Goal: Task Accomplishment & Management: Use online tool/utility

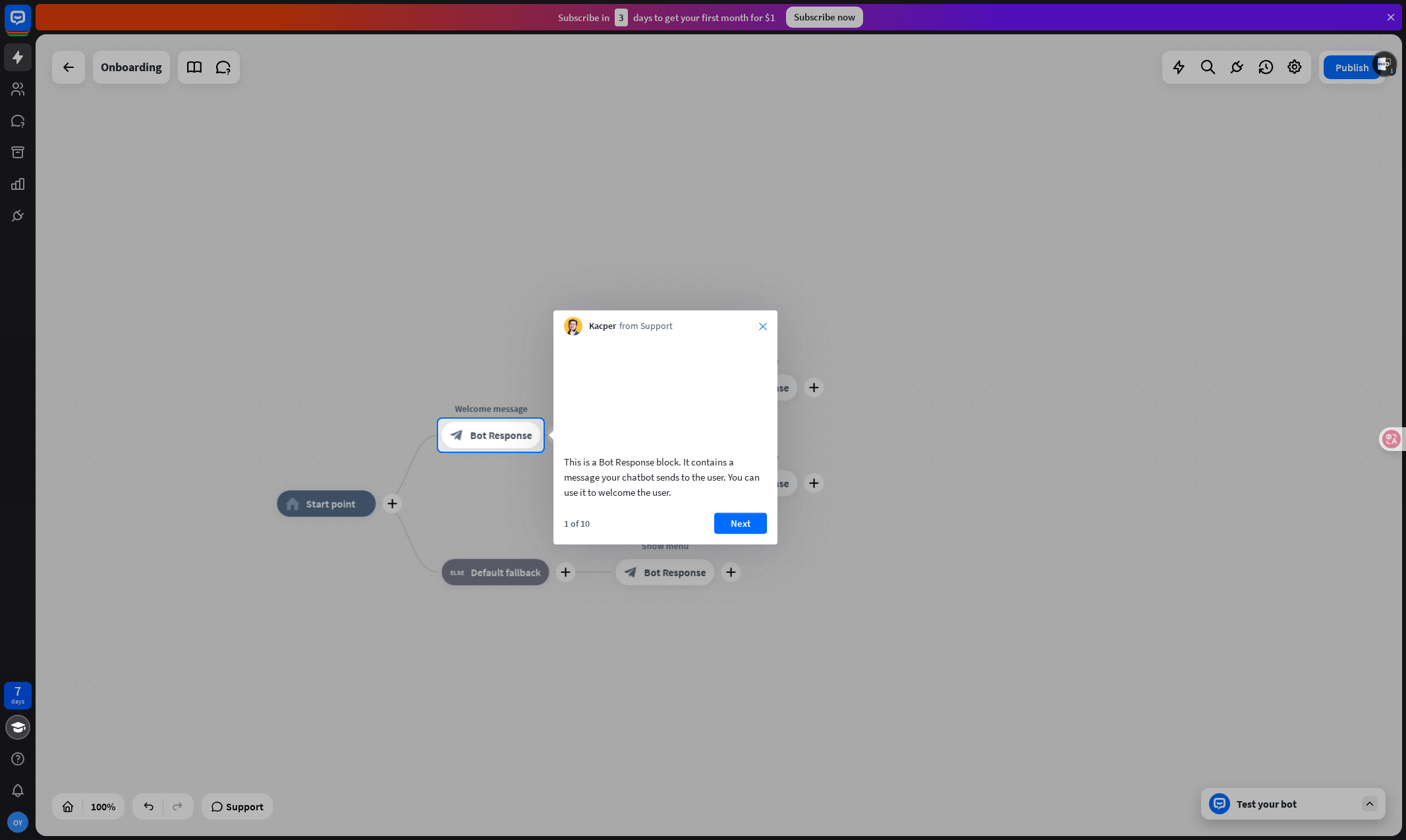
click at [766, 322] on icon "close" at bounding box center [763, 326] width 8 height 8
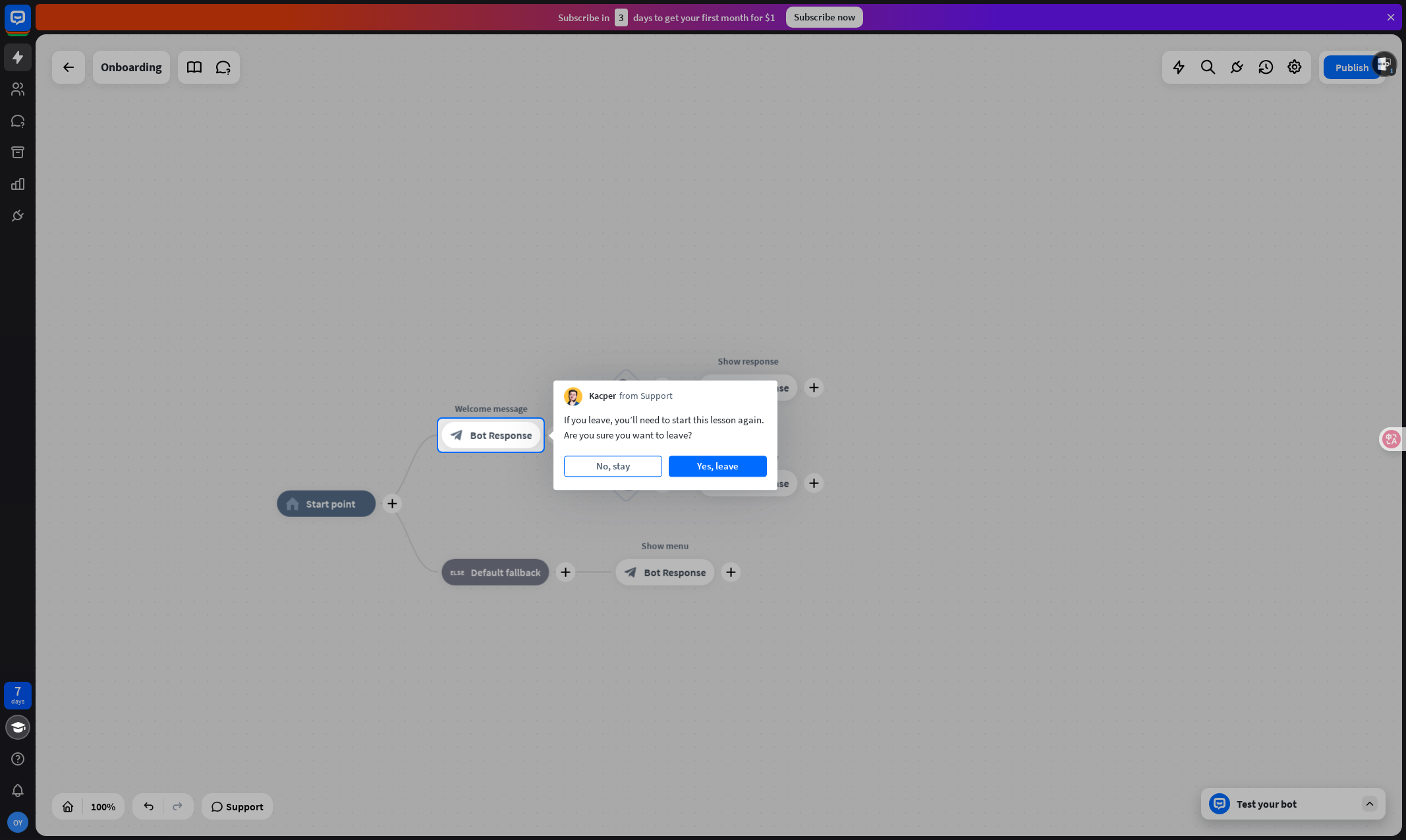
click at [629, 462] on button "No, stay" at bounding box center [613, 465] width 99 height 21
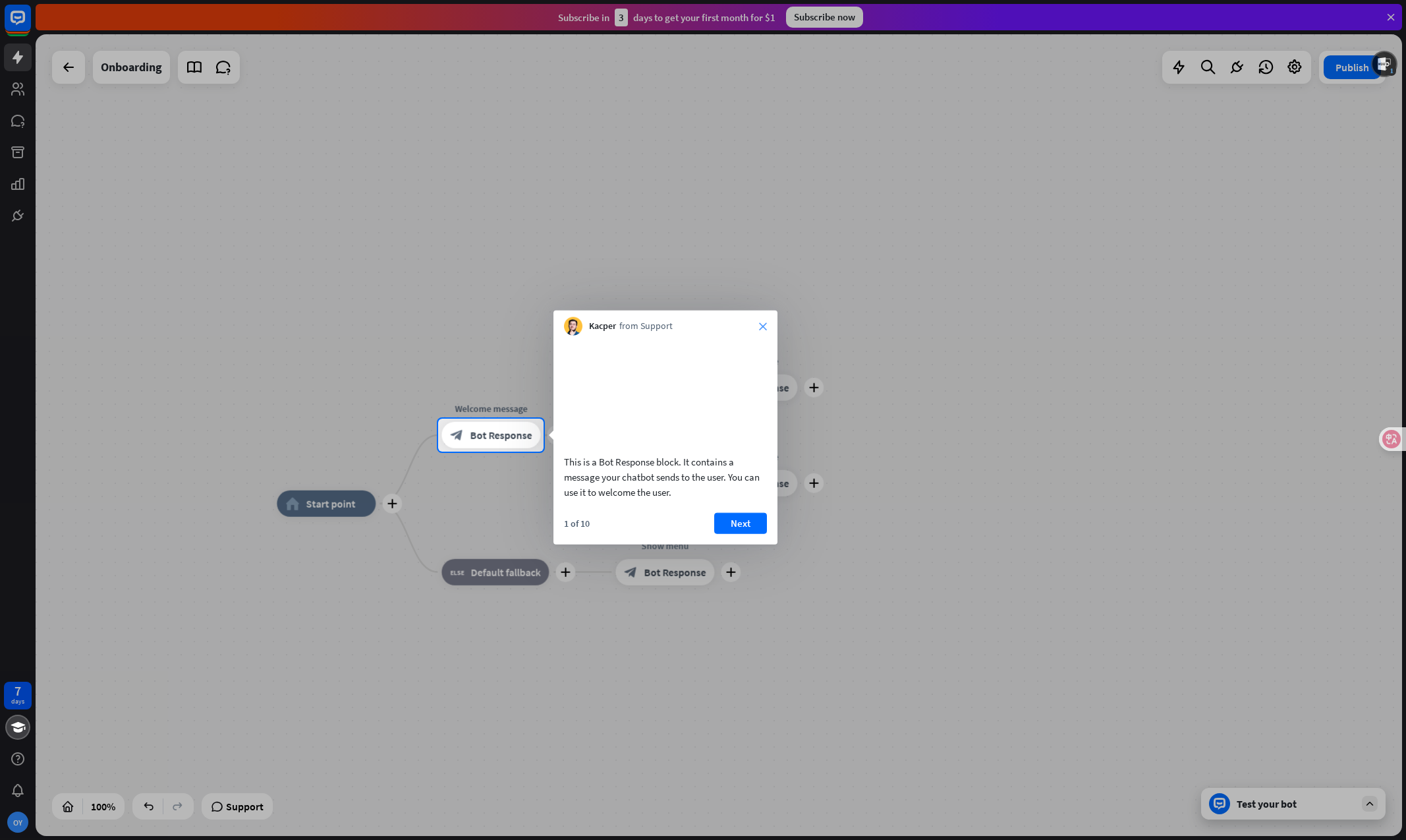
click at [766, 327] on icon "close" at bounding box center [763, 326] width 8 height 8
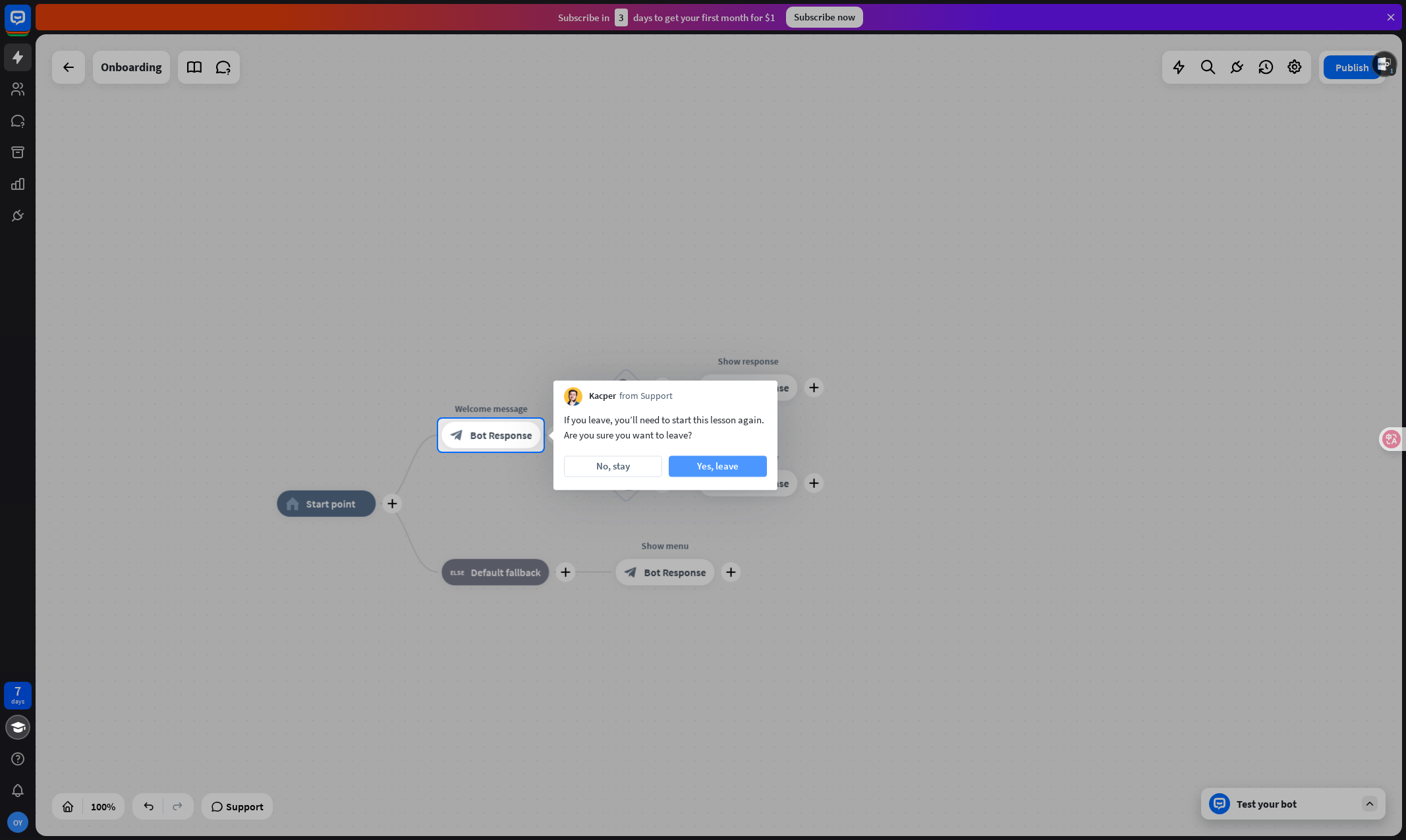
click at [729, 466] on button "Yes, leave" at bounding box center [718, 465] width 99 height 21
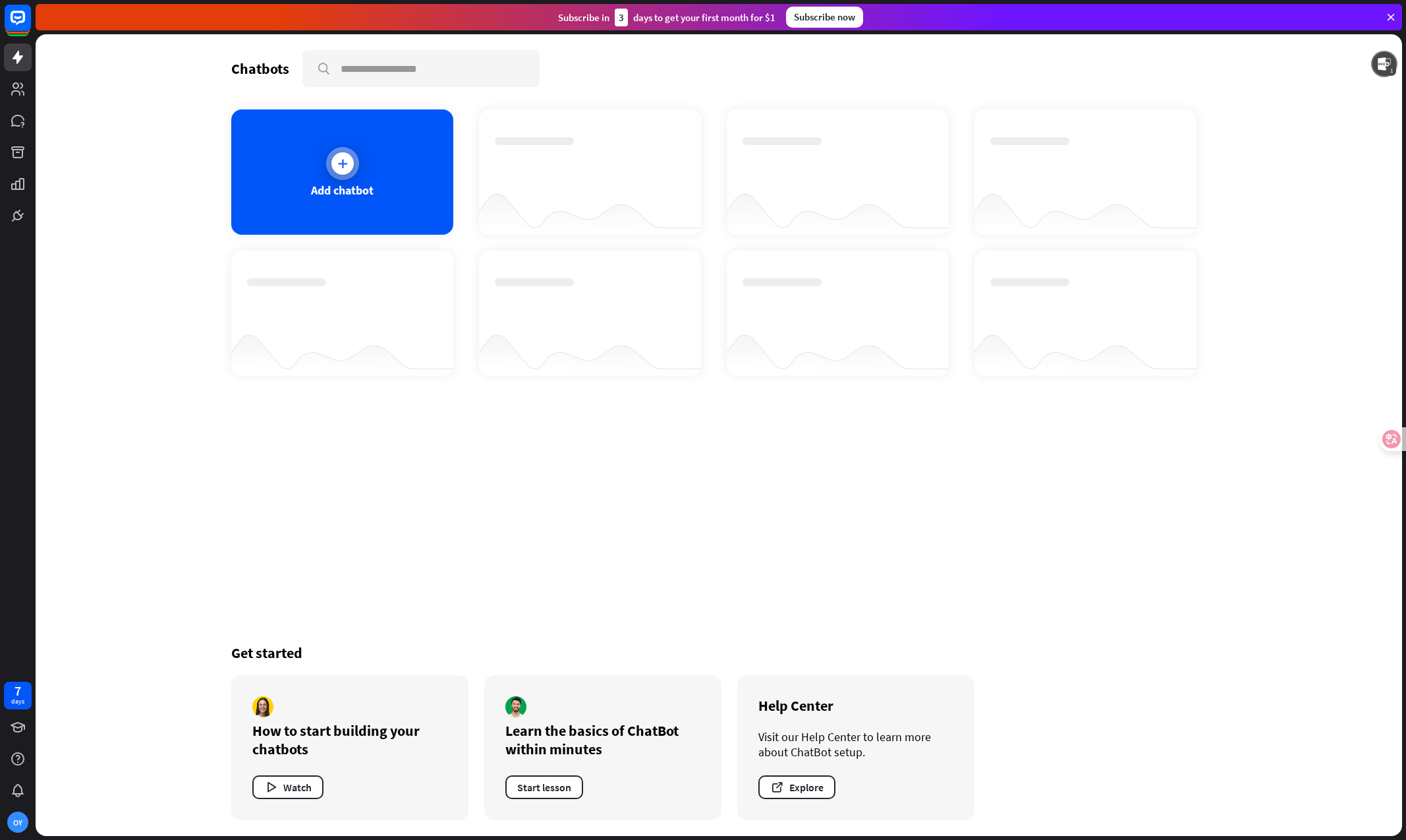
click at [337, 182] on div "Add chatbot" at bounding box center [341, 189] width 62 height 15
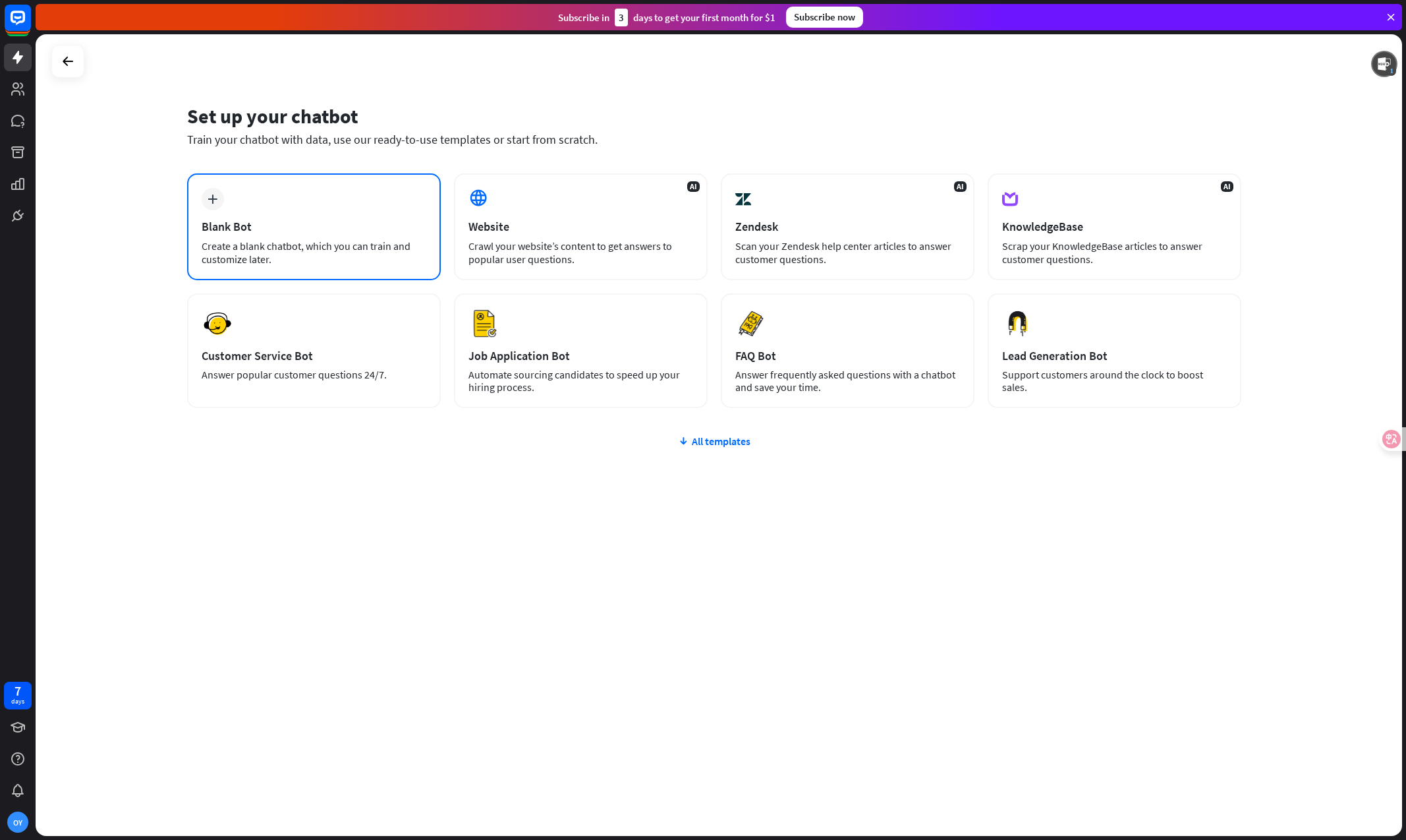
click at [337, 214] on div "plus Blank Bot Create a blank chatbot, which you can train and customize later." at bounding box center [314, 227] width 253 height 106
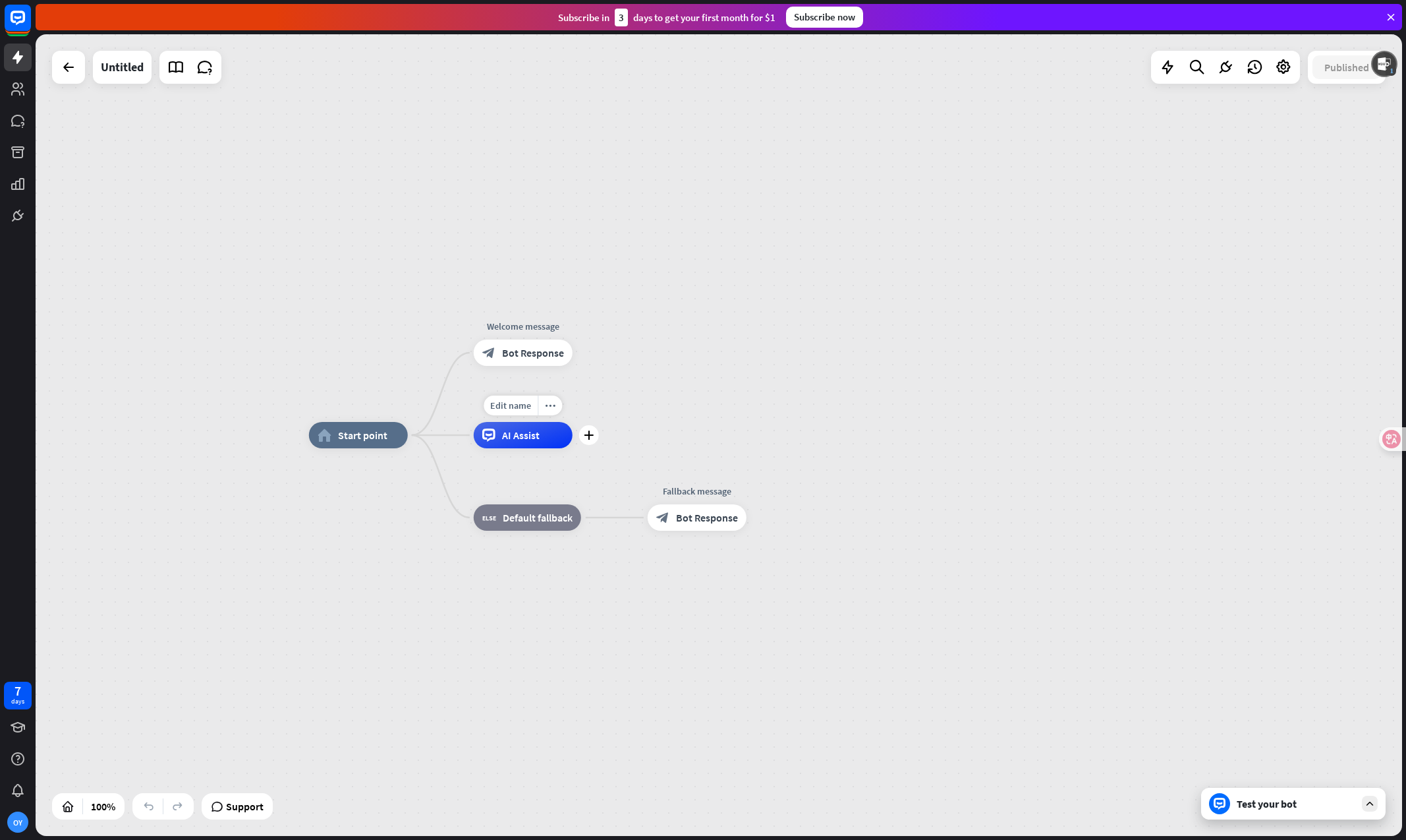
click at [522, 449] on div "Edit name more_horiz plus AI Assist" at bounding box center [524, 435] width 99 height 27
click at [521, 447] on div "AI Assist" at bounding box center [524, 435] width 99 height 27
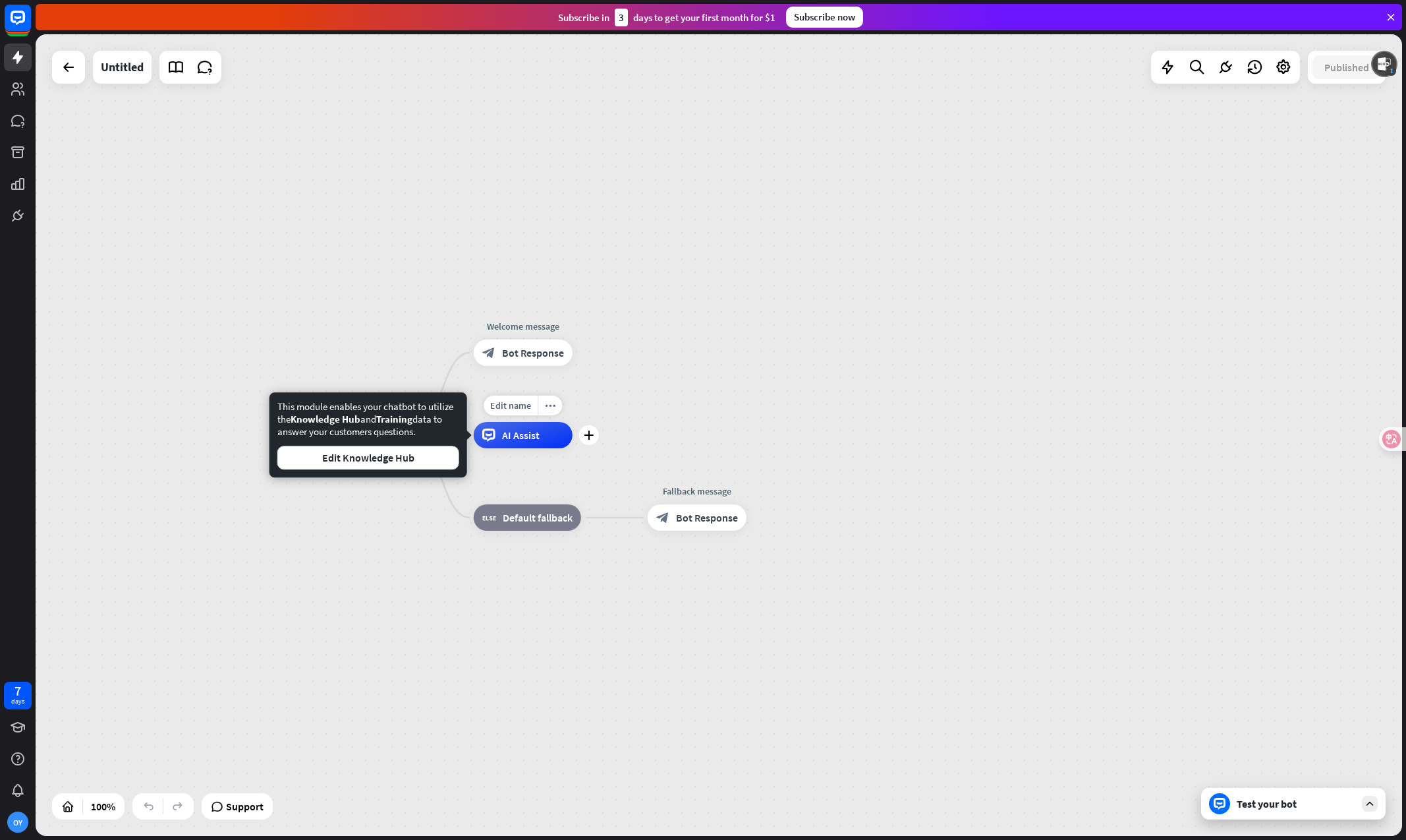
click at [521, 447] on div "AI Assist" at bounding box center [524, 435] width 99 height 27
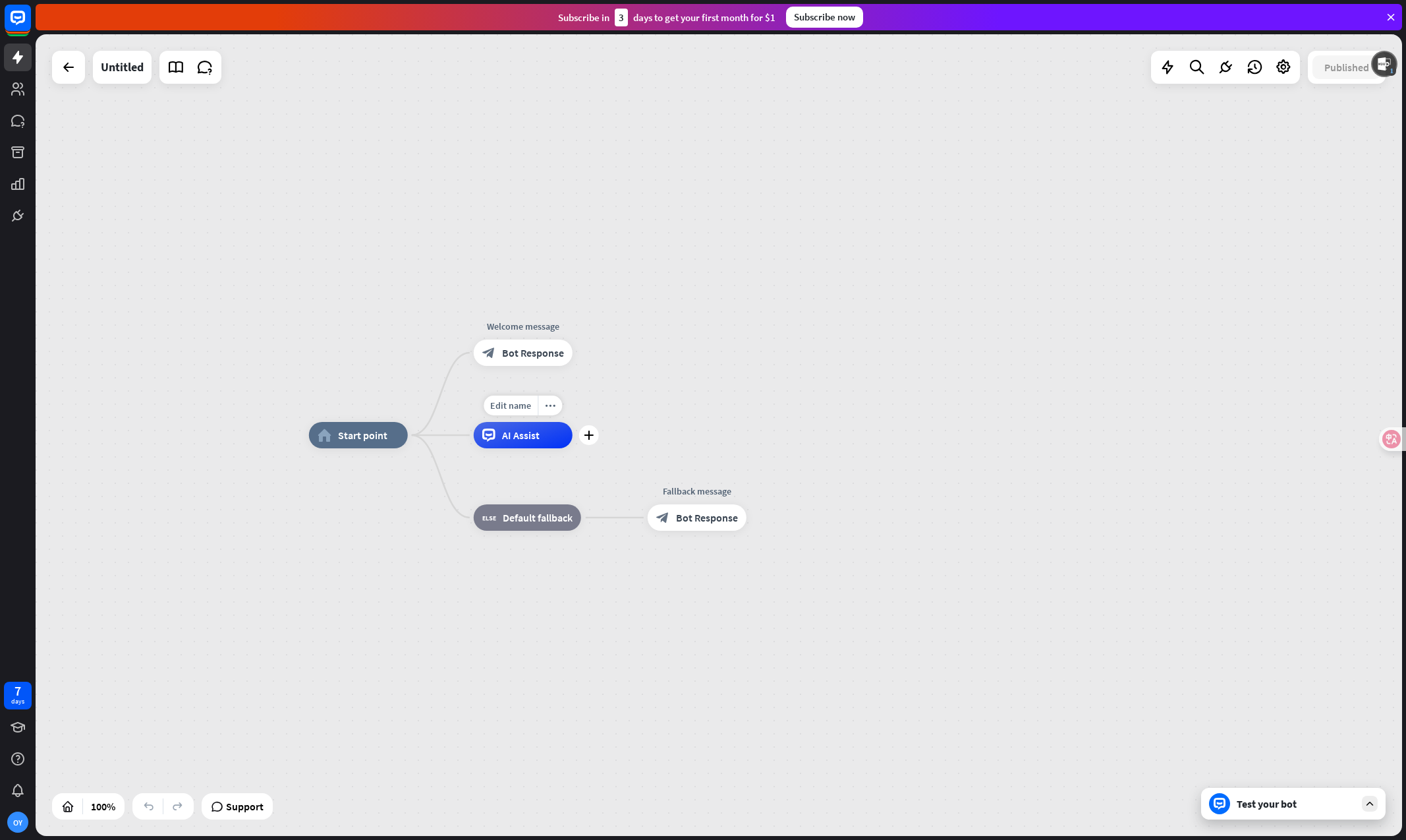
click at [521, 447] on div "AI Assist" at bounding box center [524, 435] width 99 height 27
click at [511, 356] on span "Bot Response" at bounding box center [532, 352] width 62 height 13
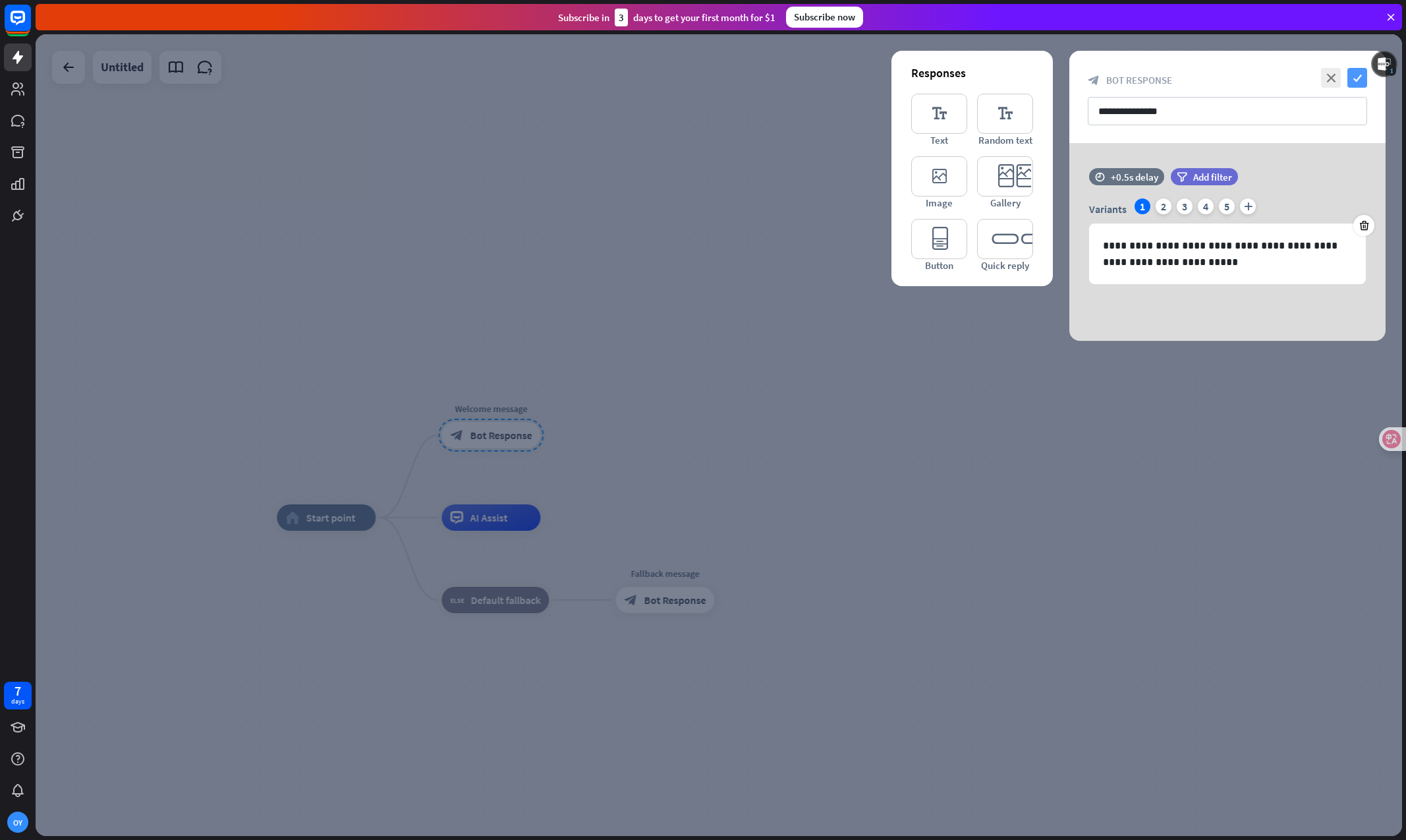
click at [1355, 77] on icon "check" at bounding box center [1358, 78] width 20 height 20
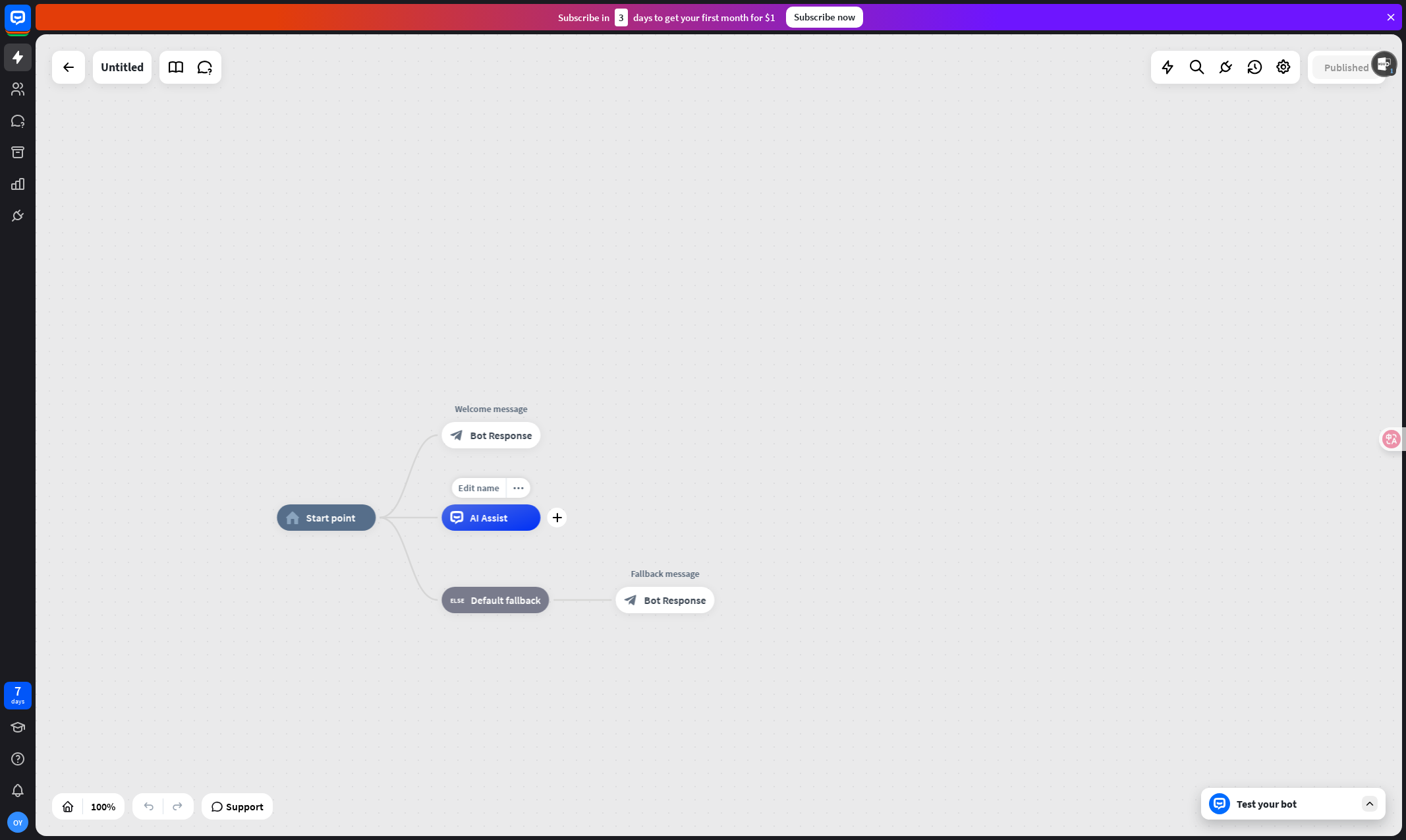
click at [521, 527] on div "AI Assist" at bounding box center [491, 517] width 99 height 27
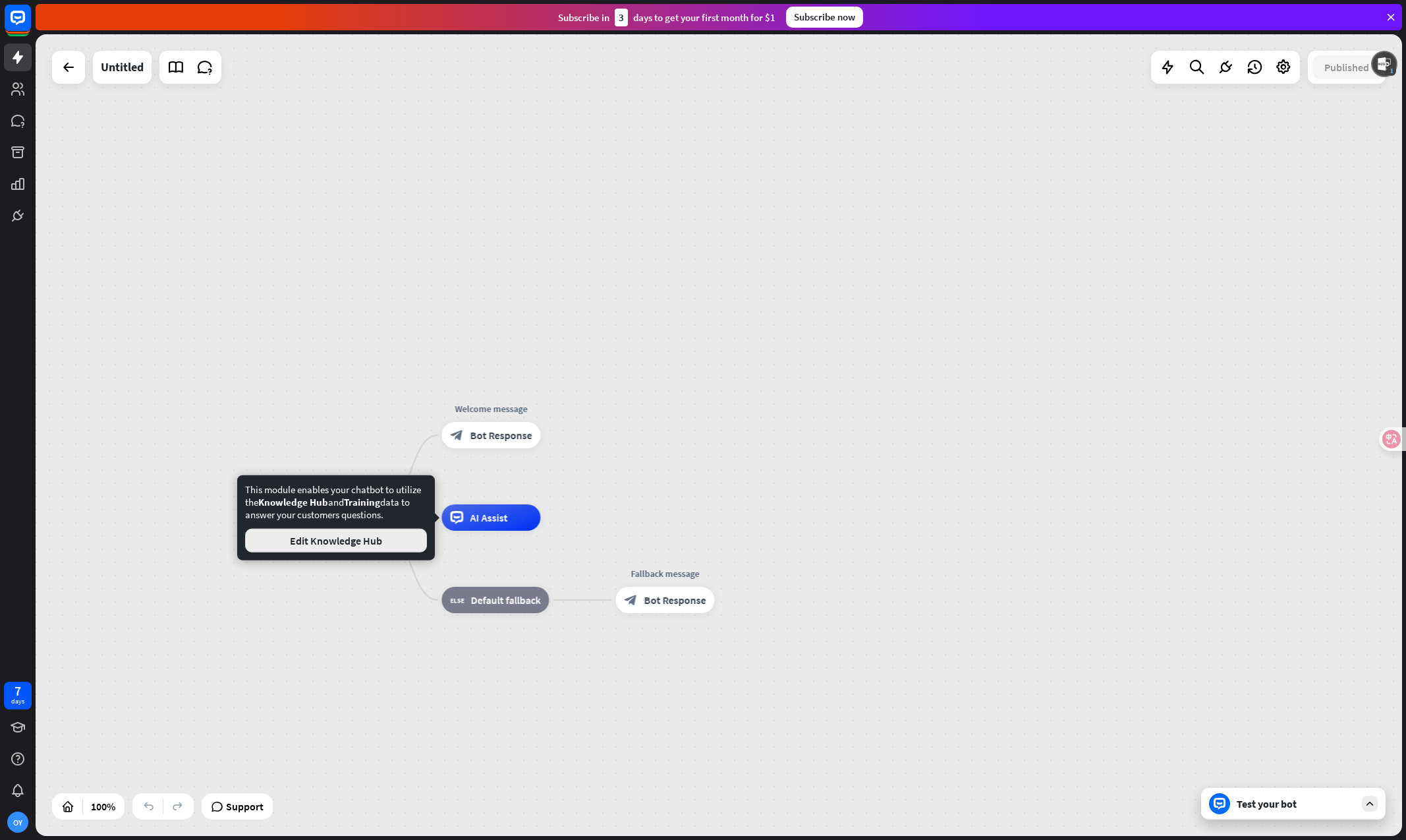
click at [367, 535] on button "Edit Knowledge Hub" at bounding box center [336, 540] width 181 height 24
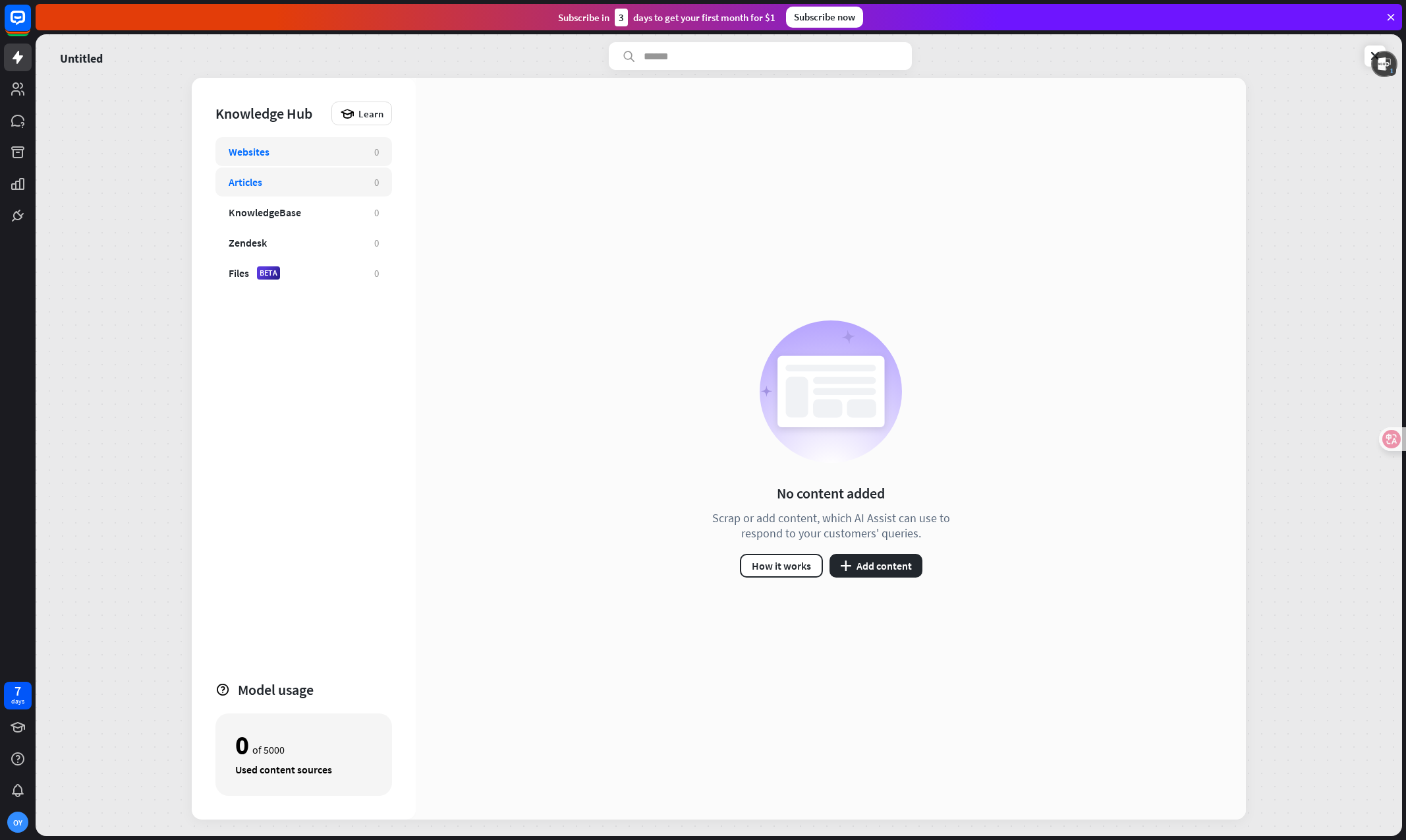
click at [279, 172] on div "Articles 0" at bounding box center [304, 181] width 176 height 29
click at [24, 85] on icon at bounding box center [18, 89] width 16 height 16
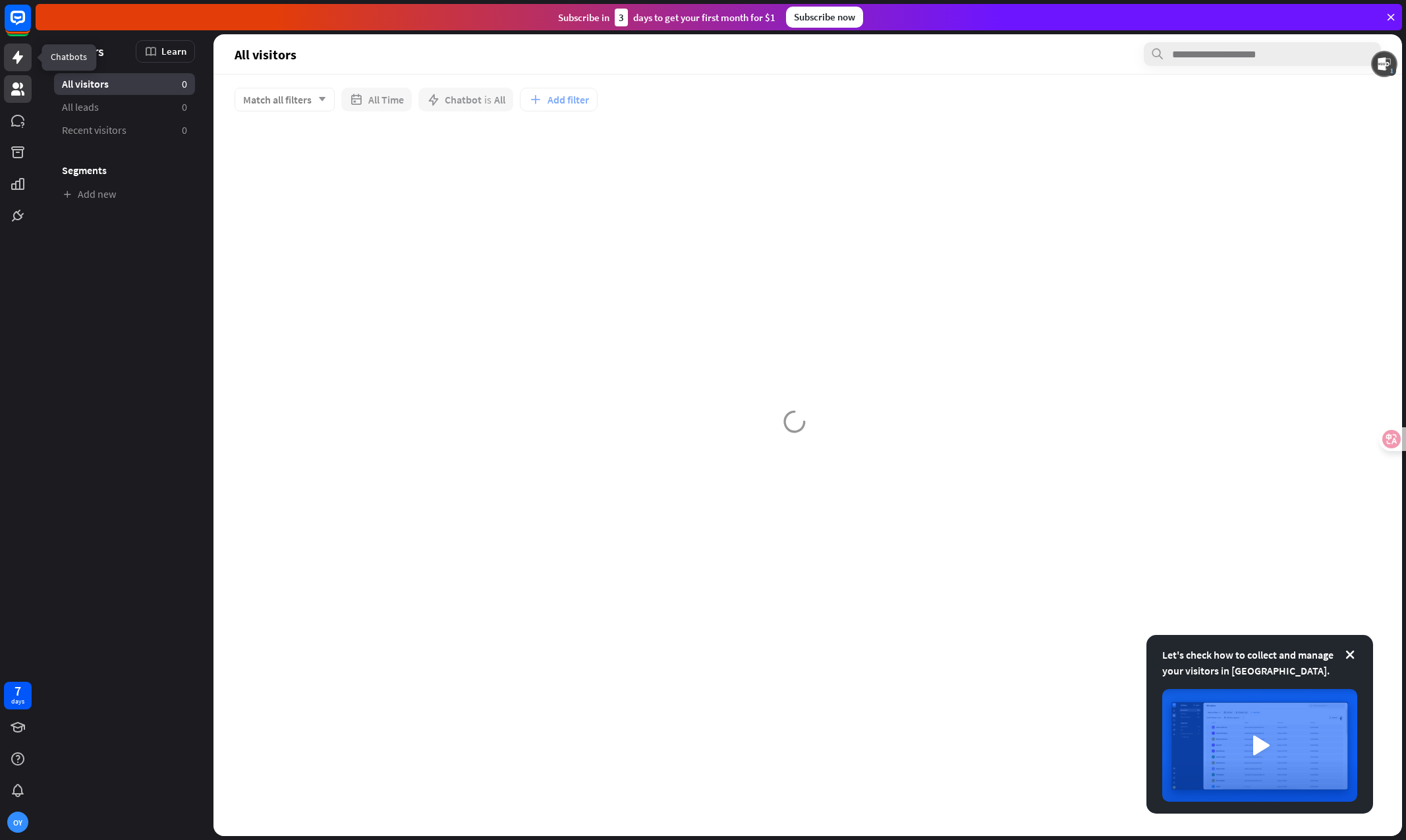
click at [17, 54] on icon at bounding box center [18, 56] width 11 height 13
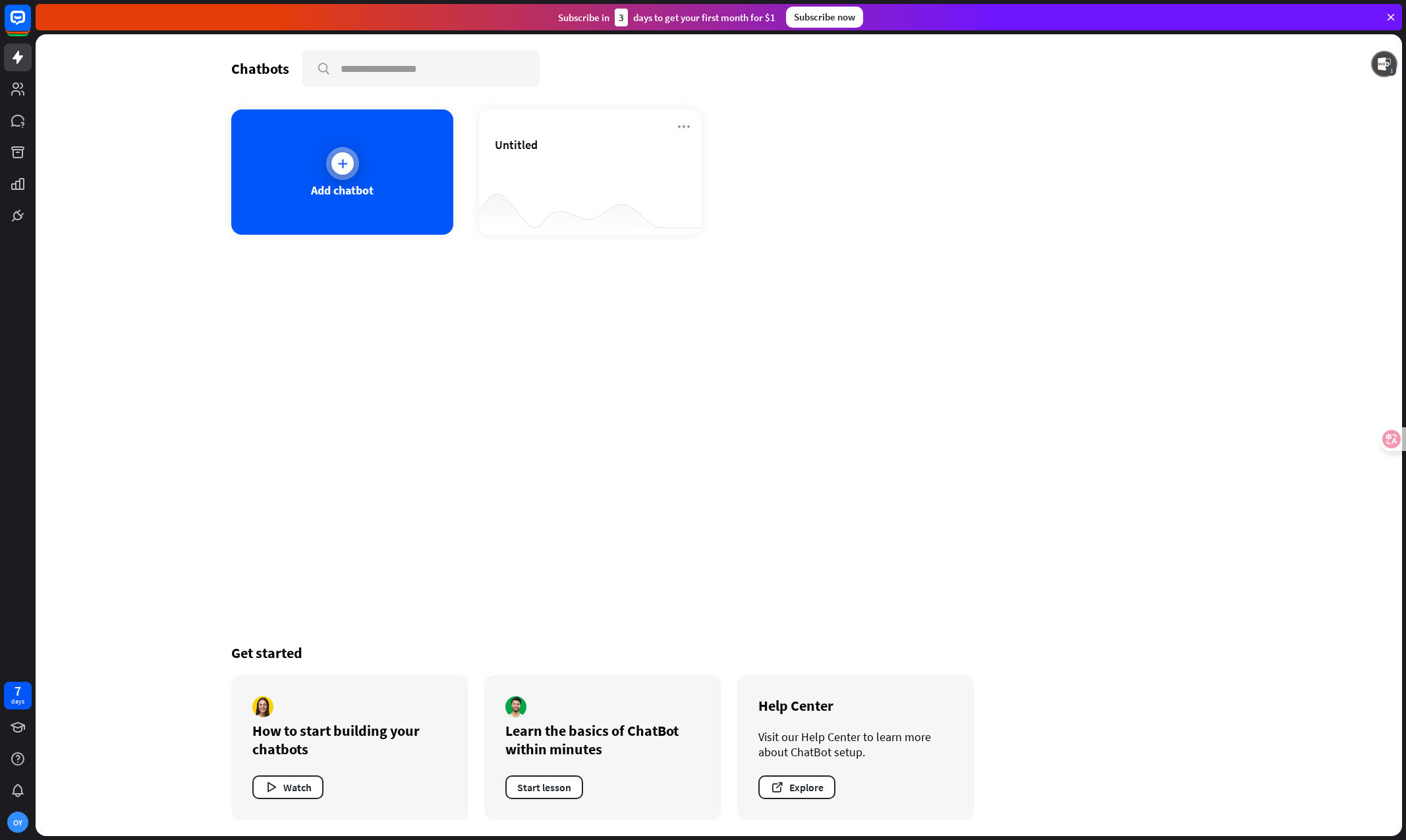
click at [363, 151] on div "Add chatbot" at bounding box center [342, 172] width 222 height 125
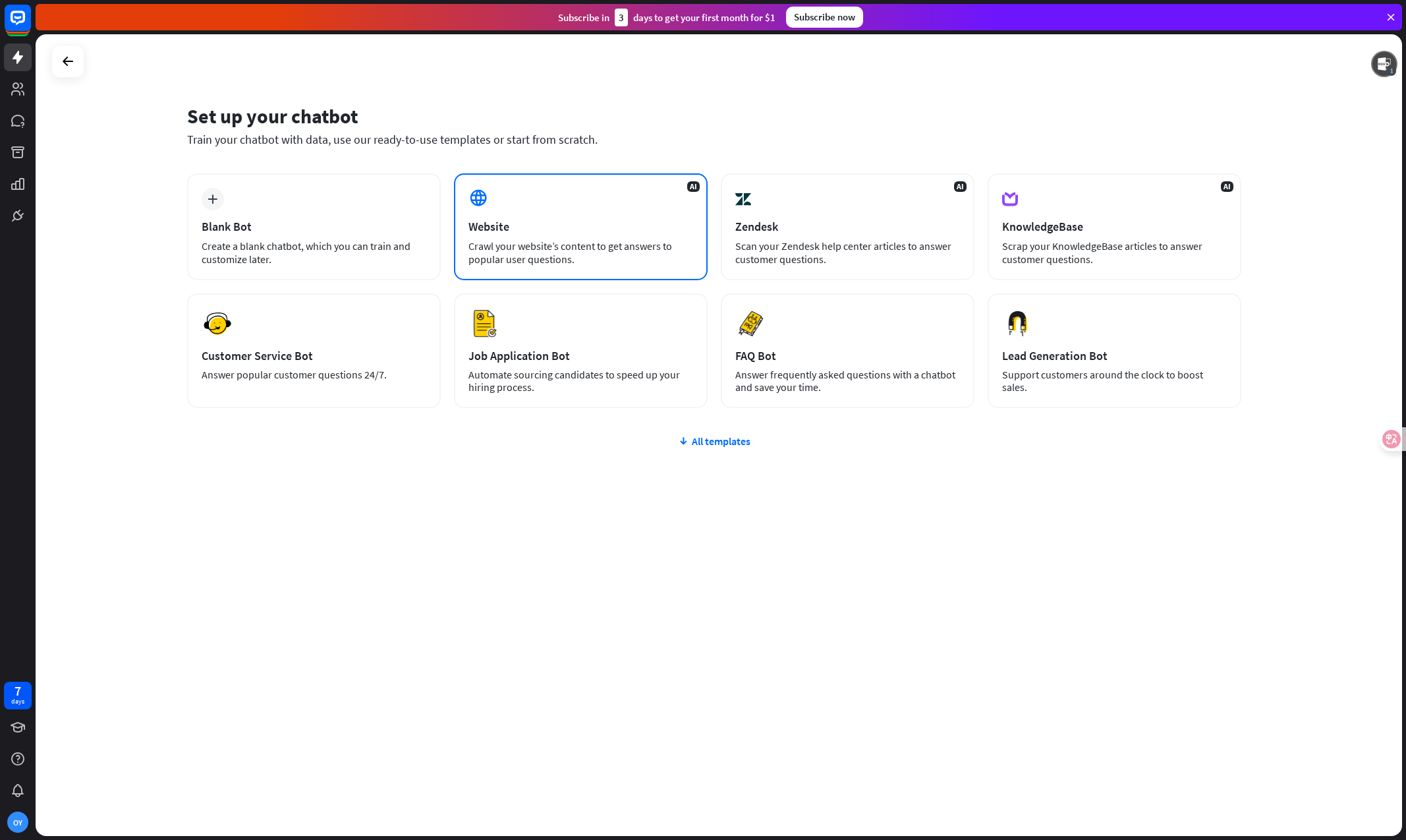
click at [545, 228] on div "Website" at bounding box center [581, 226] width 225 height 15
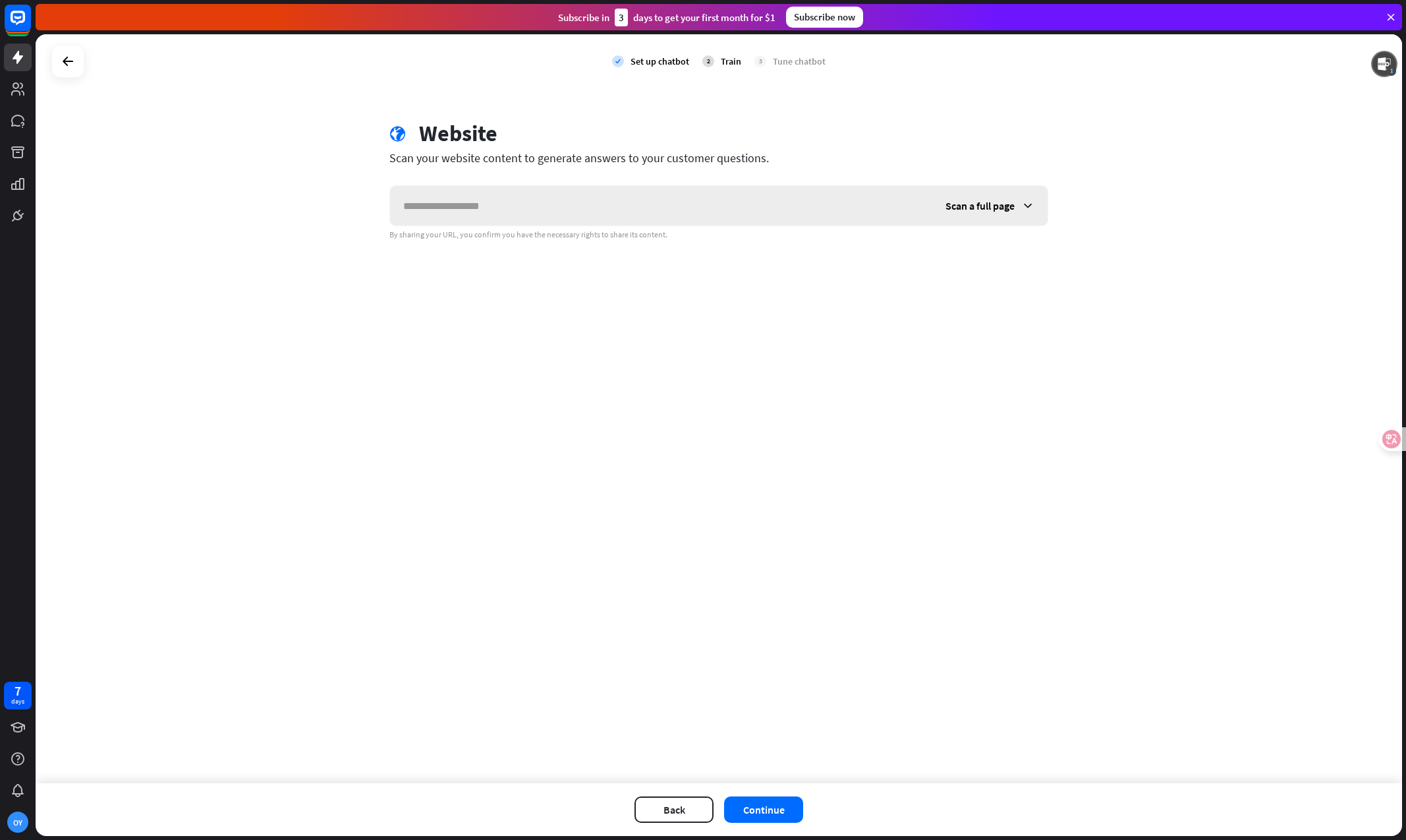
click at [543, 206] on input "text" at bounding box center [662, 205] width 542 height 39
click at [666, 62] on div "Set up chatbot" at bounding box center [660, 61] width 58 height 12
click at [622, 65] on icon "check" at bounding box center [618, 61] width 12 height 12
click at [52, 64] on div at bounding box center [67, 60] width 33 height 33
click at [58, 58] on div at bounding box center [67, 60] width 25 height 25
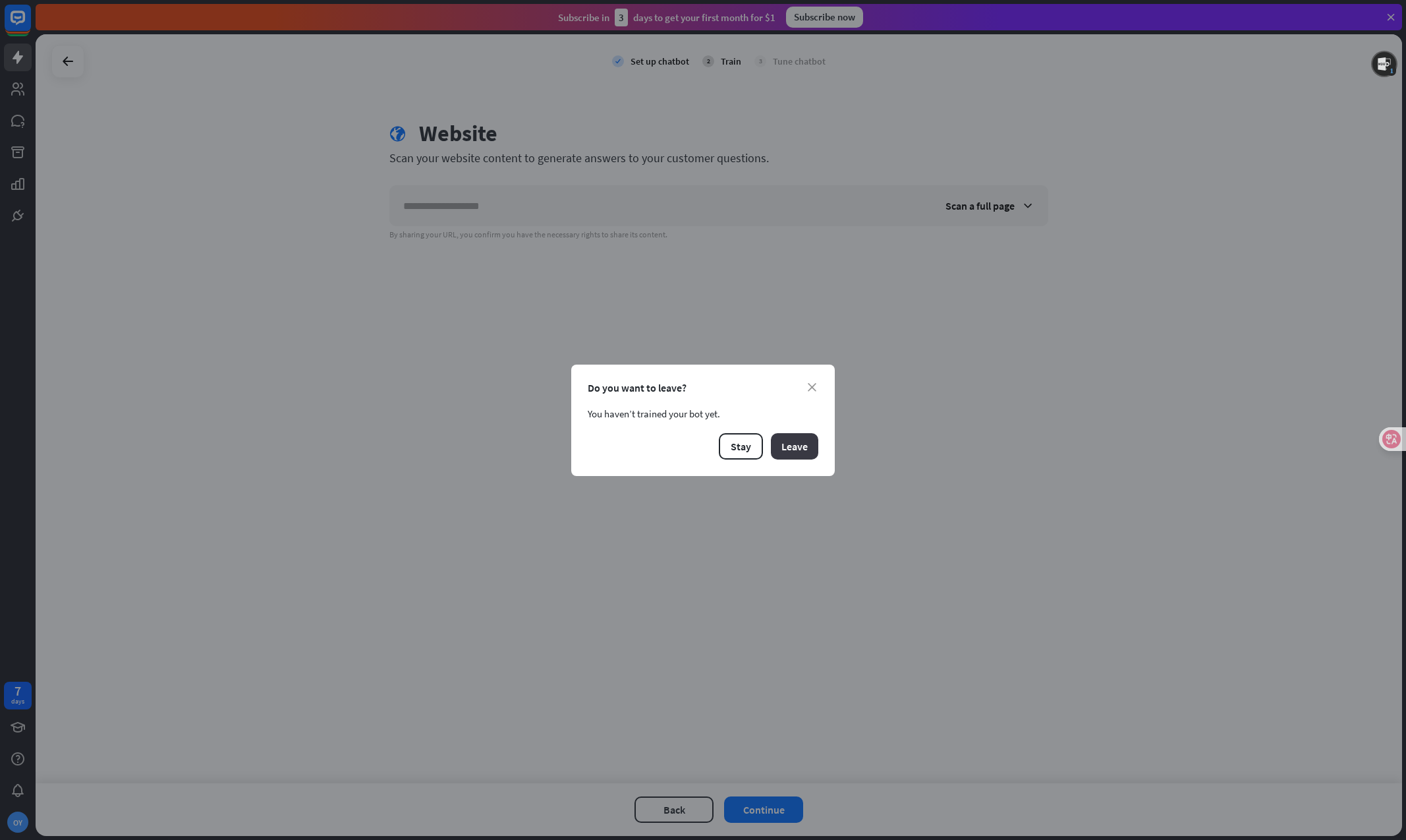
click at [792, 440] on button "Leave" at bounding box center [795, 446] width 47 height 27
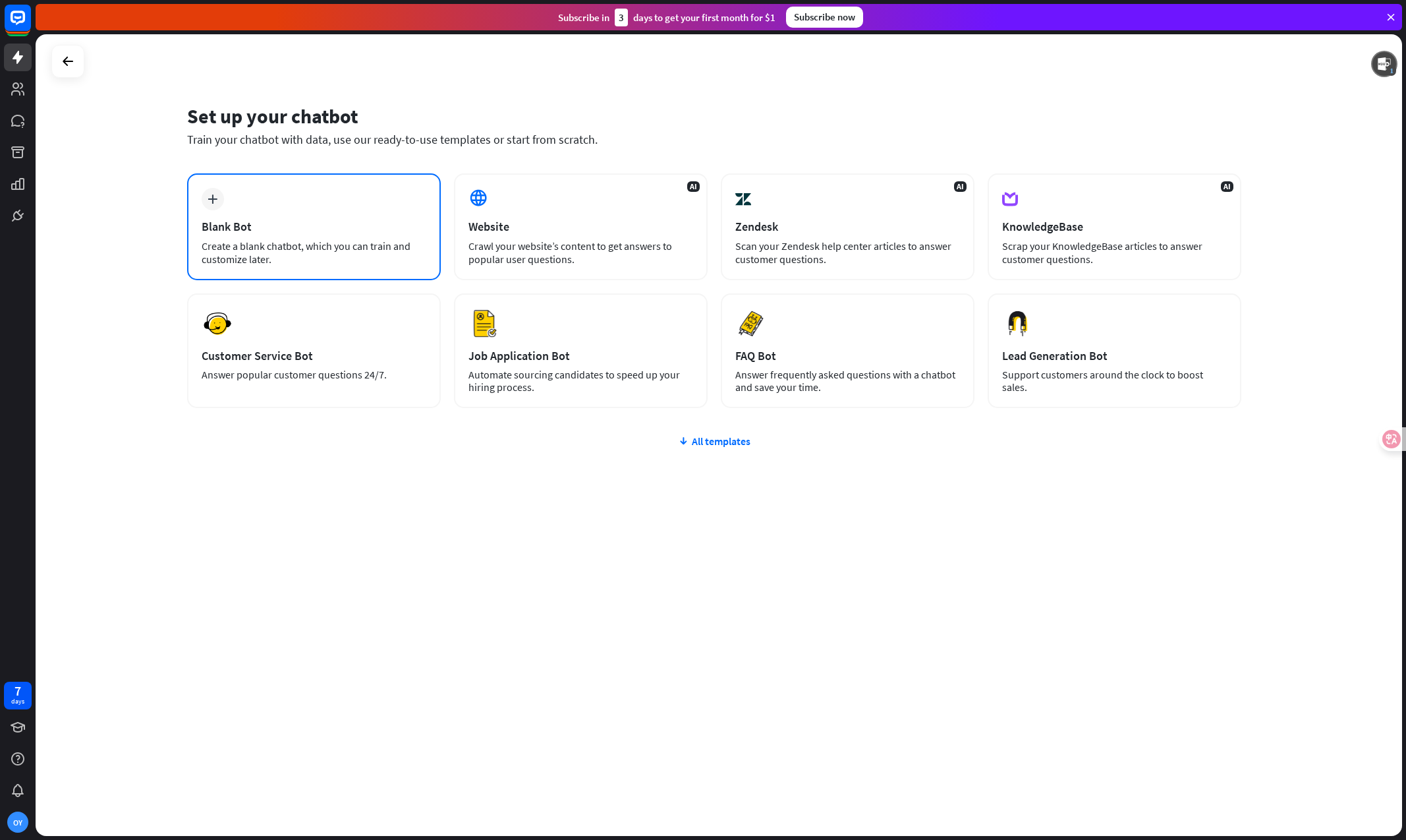
click at [261, 235] on div "plus Blank Bot Create a blank chatbot, which you can train and customize later." at bounding box center [314, 227] width 253 height 106
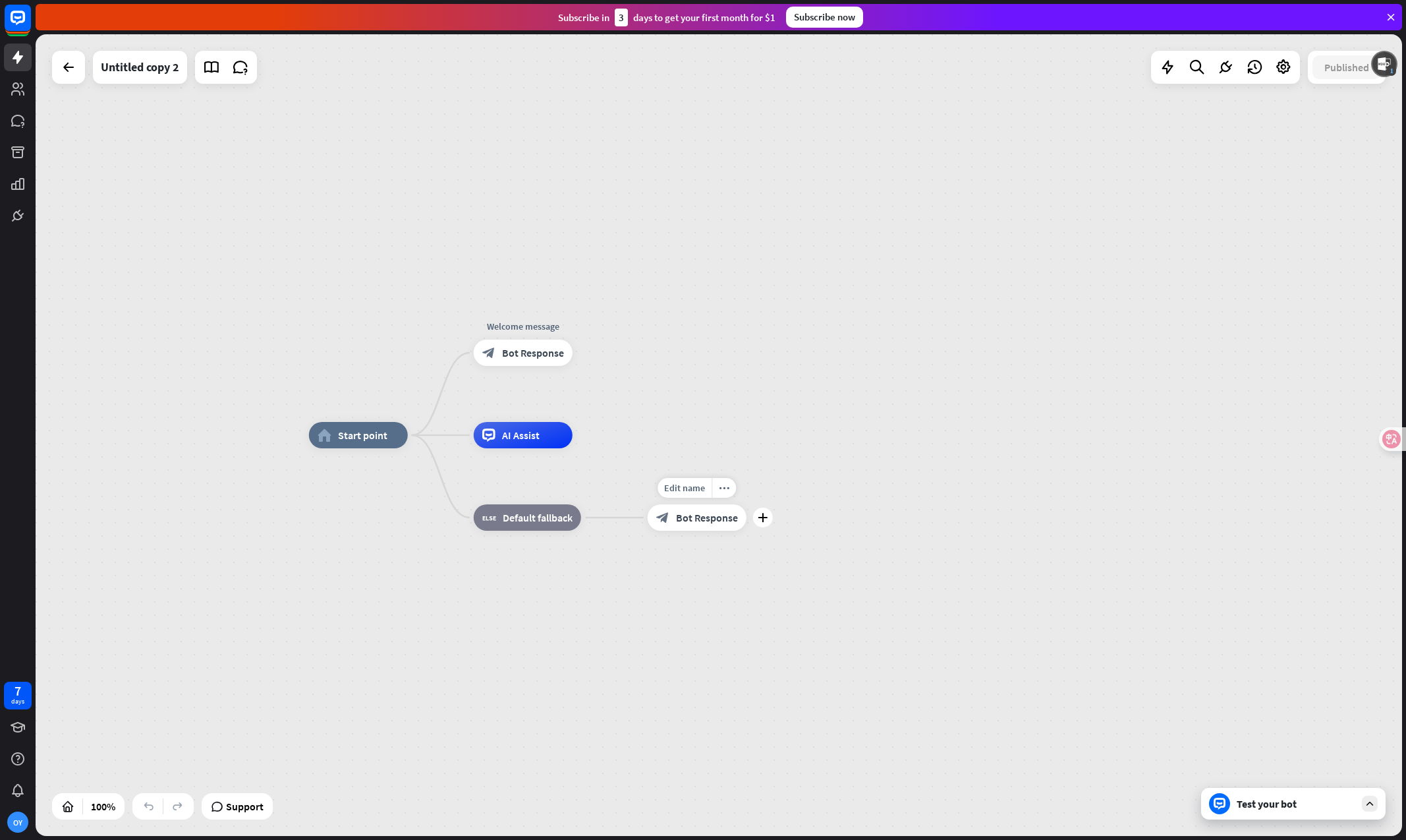
click at [676, 527] on div "block_bot_response Bot Response" at bounding box center [697, 517] width 99 height 27
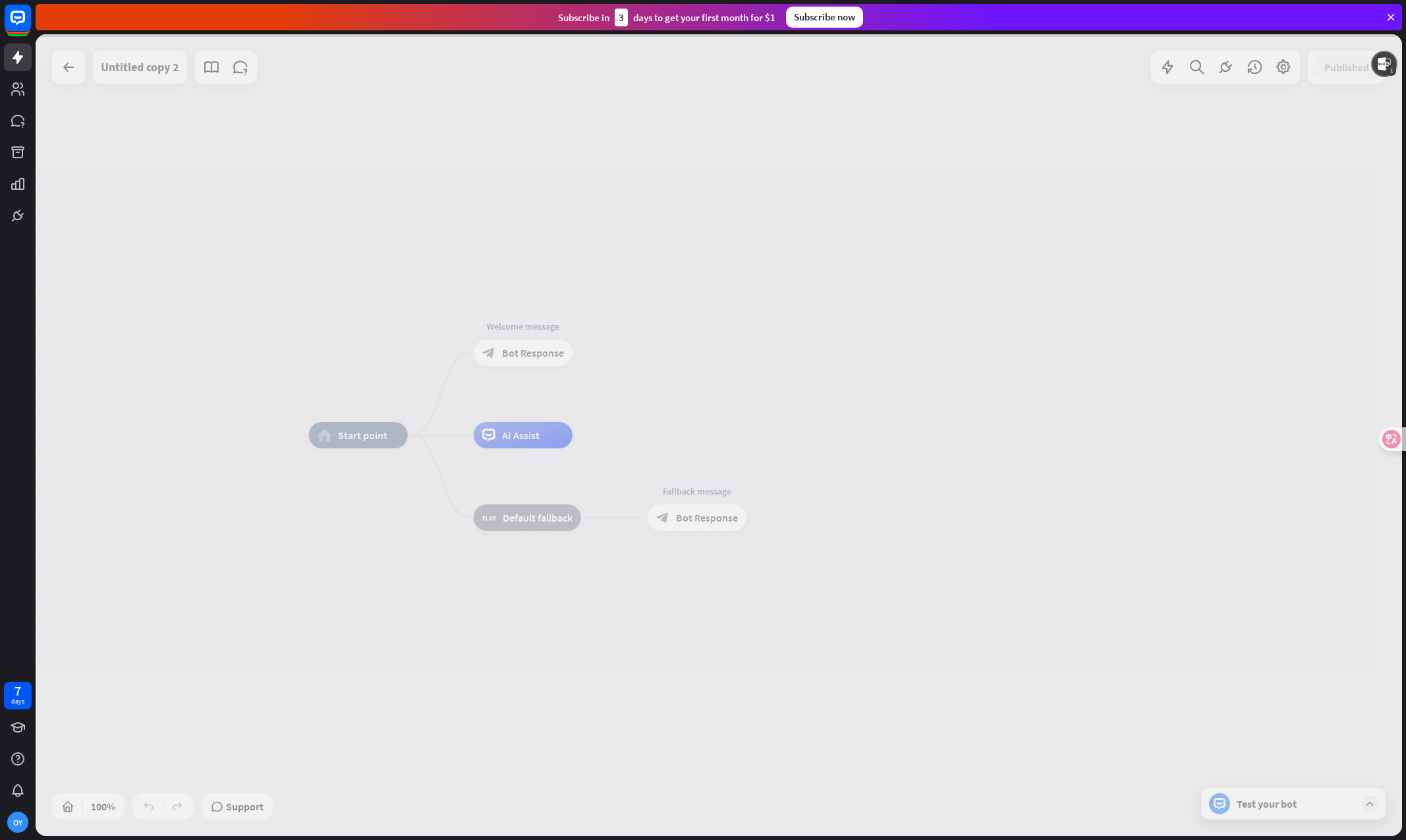
click at [690, 516] on div at bounding box center [719, 435] width 1367 height 802
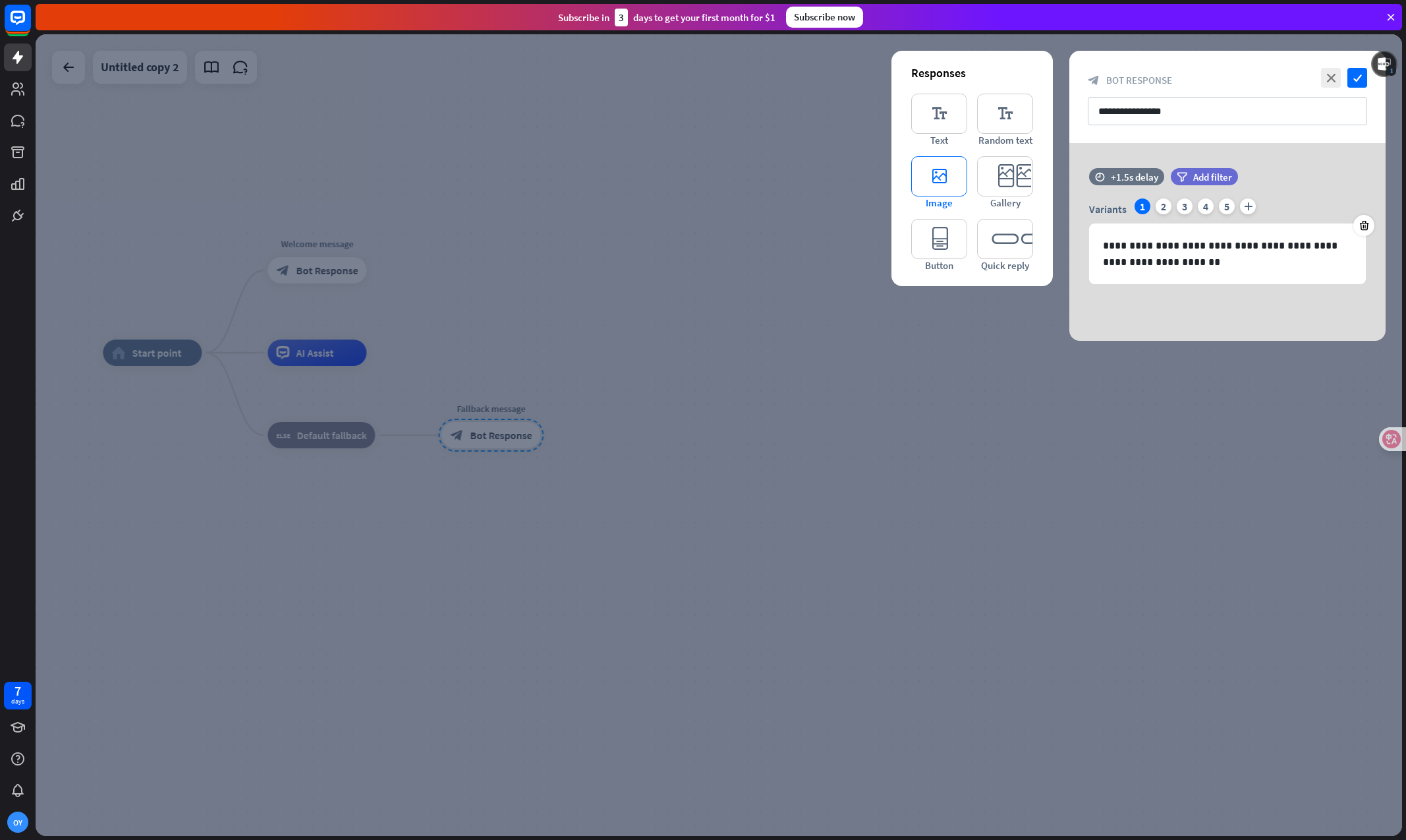
click at [937, 183] on icon "editor_image" at bounding box center [939, 175] width 56 height 40
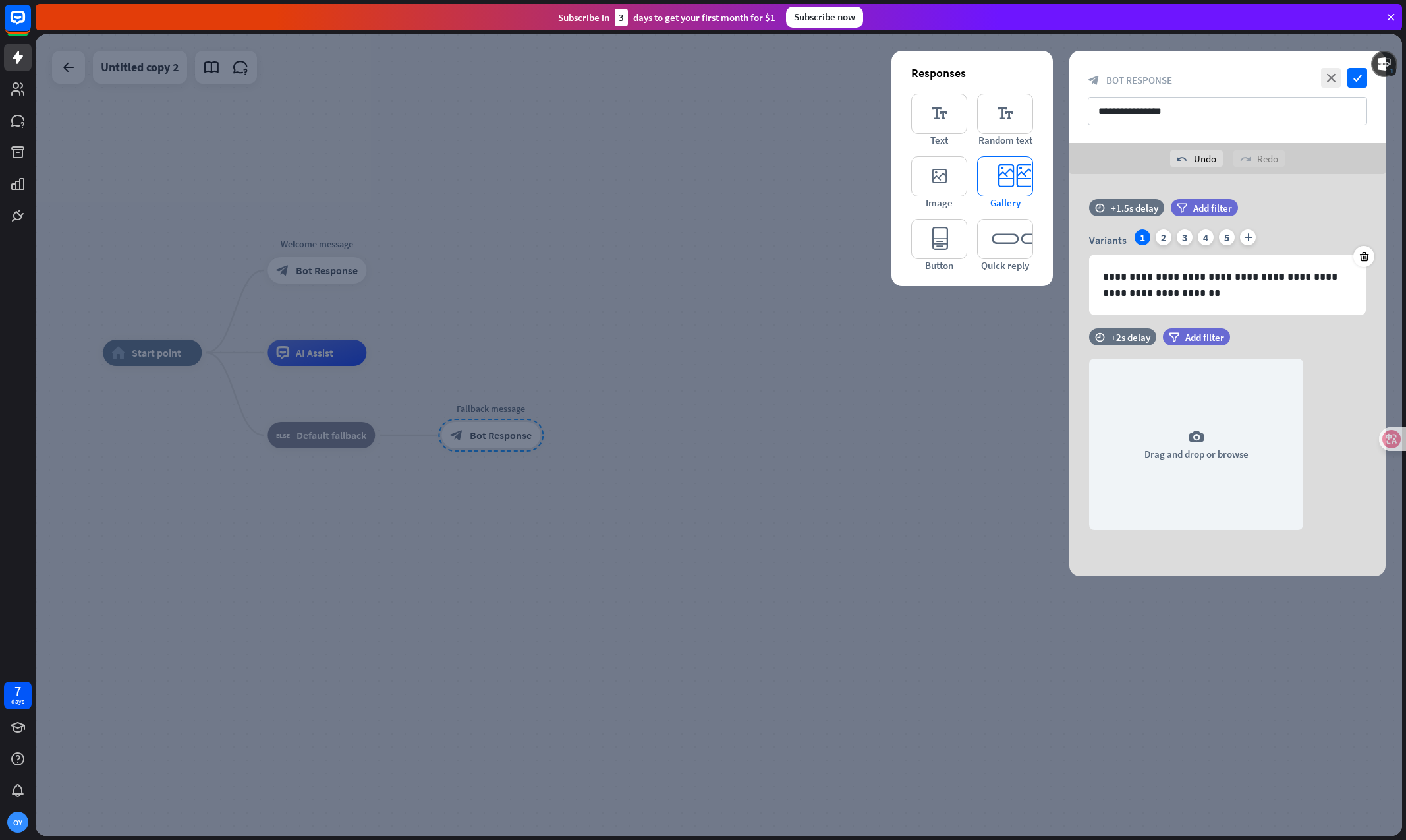
click at [1006, 176] on icon "editor_card" at bounding box center [1005, 175] width 56 height 40
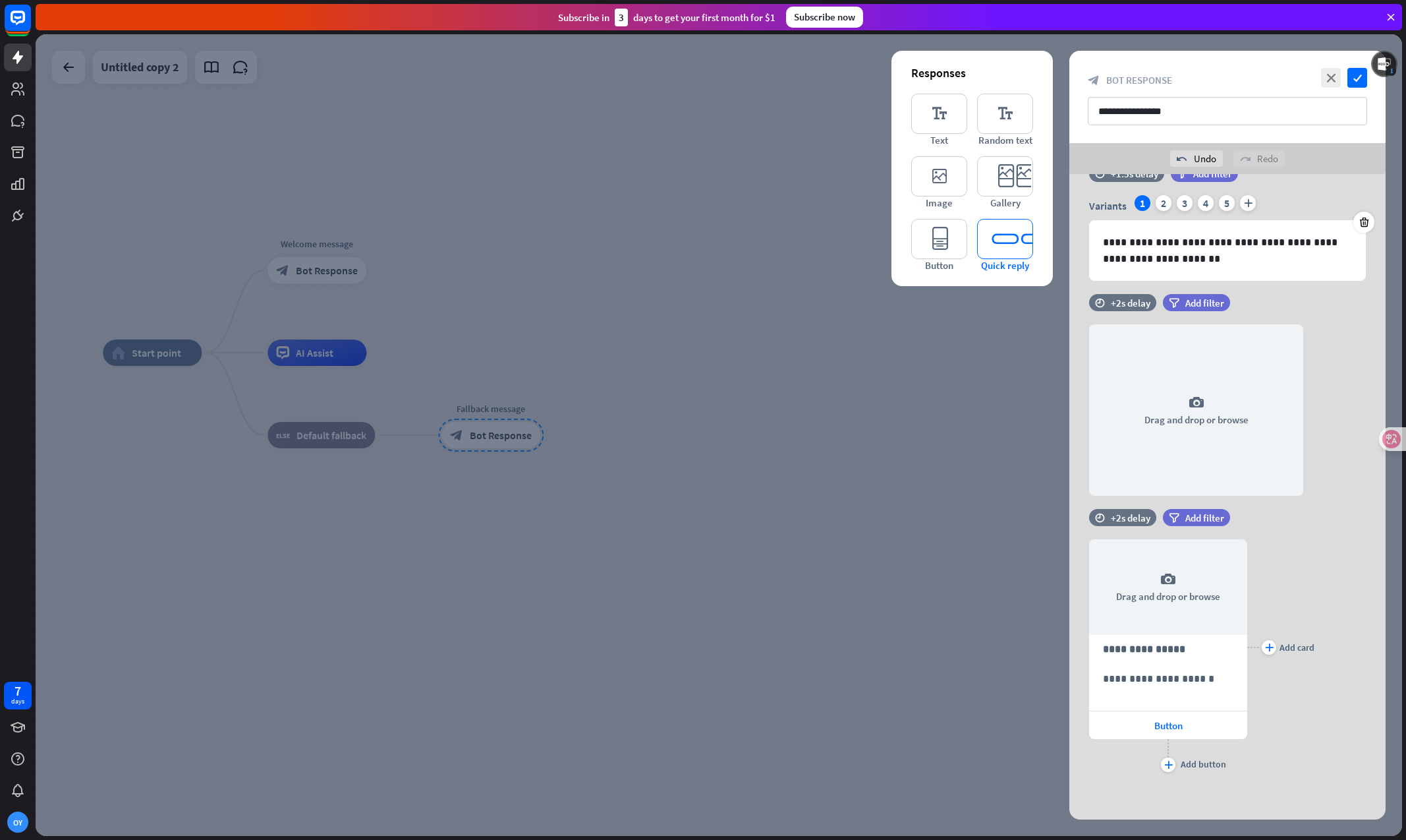
click at [1006, 251] on icon "editor_quick_replies" at bounding box center [1005, 239] width 56 height 40
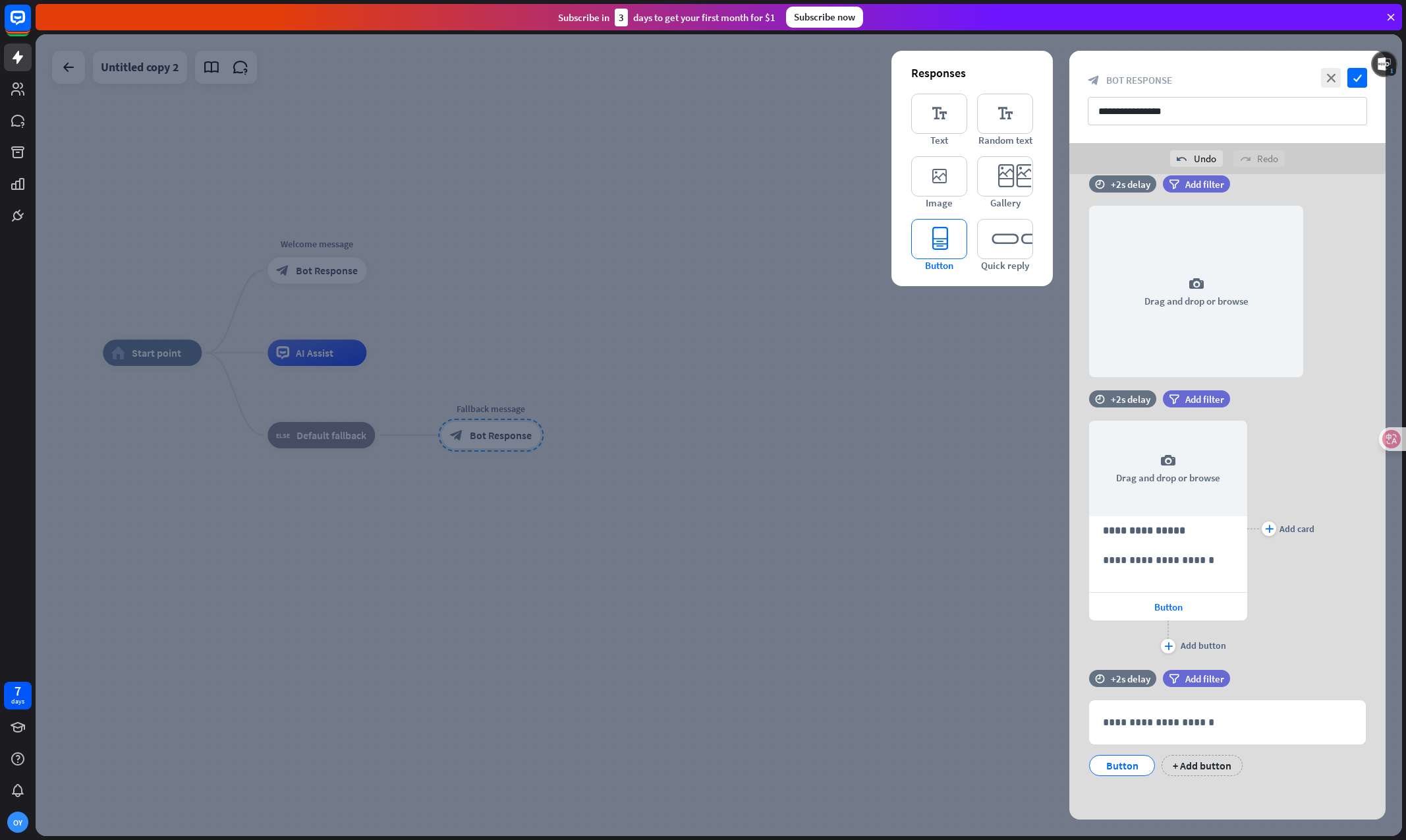
click at [928, 249] on icon "editor_button" at bounding box center [939, 239] width 56 height 40
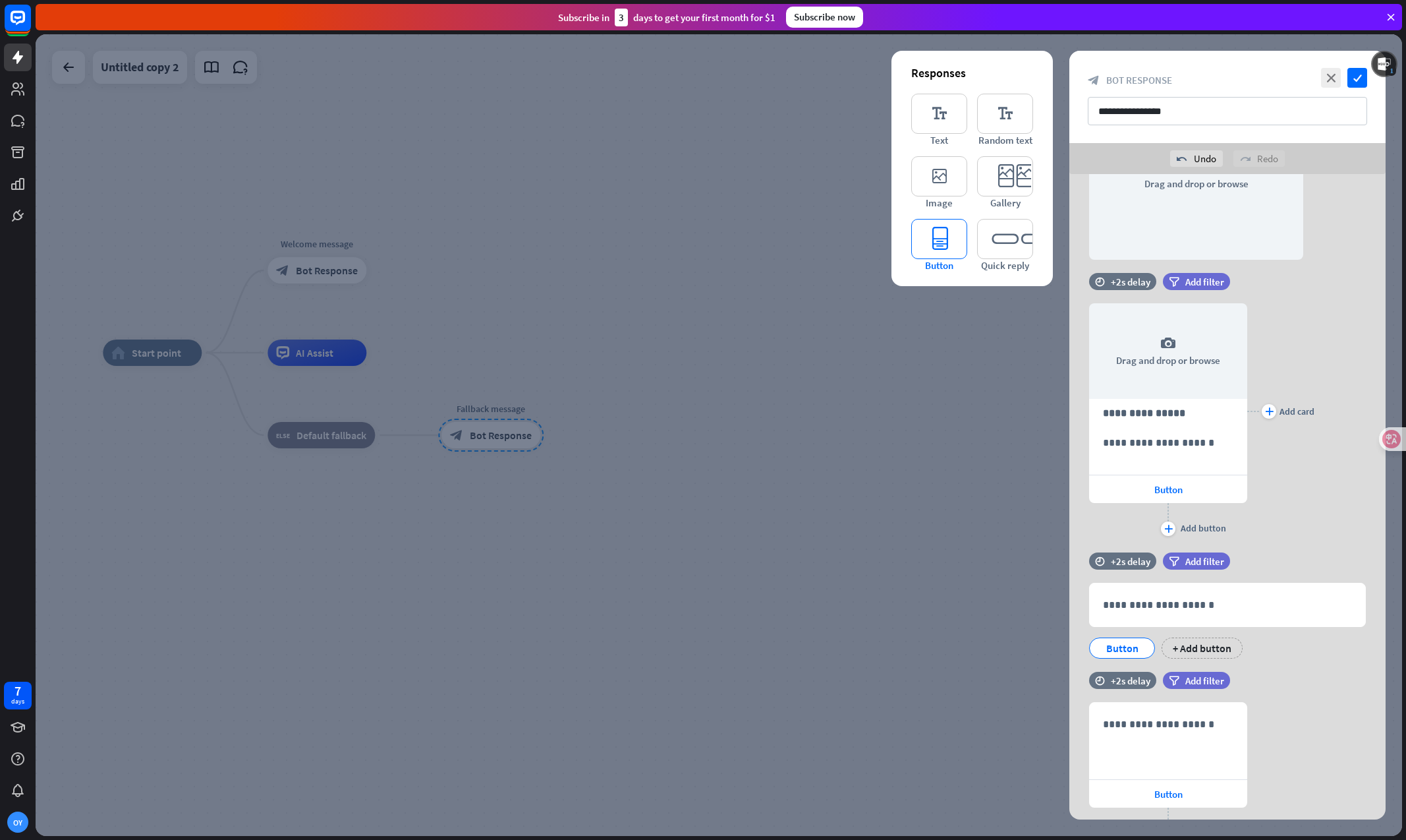
scroll to position [337, 0]
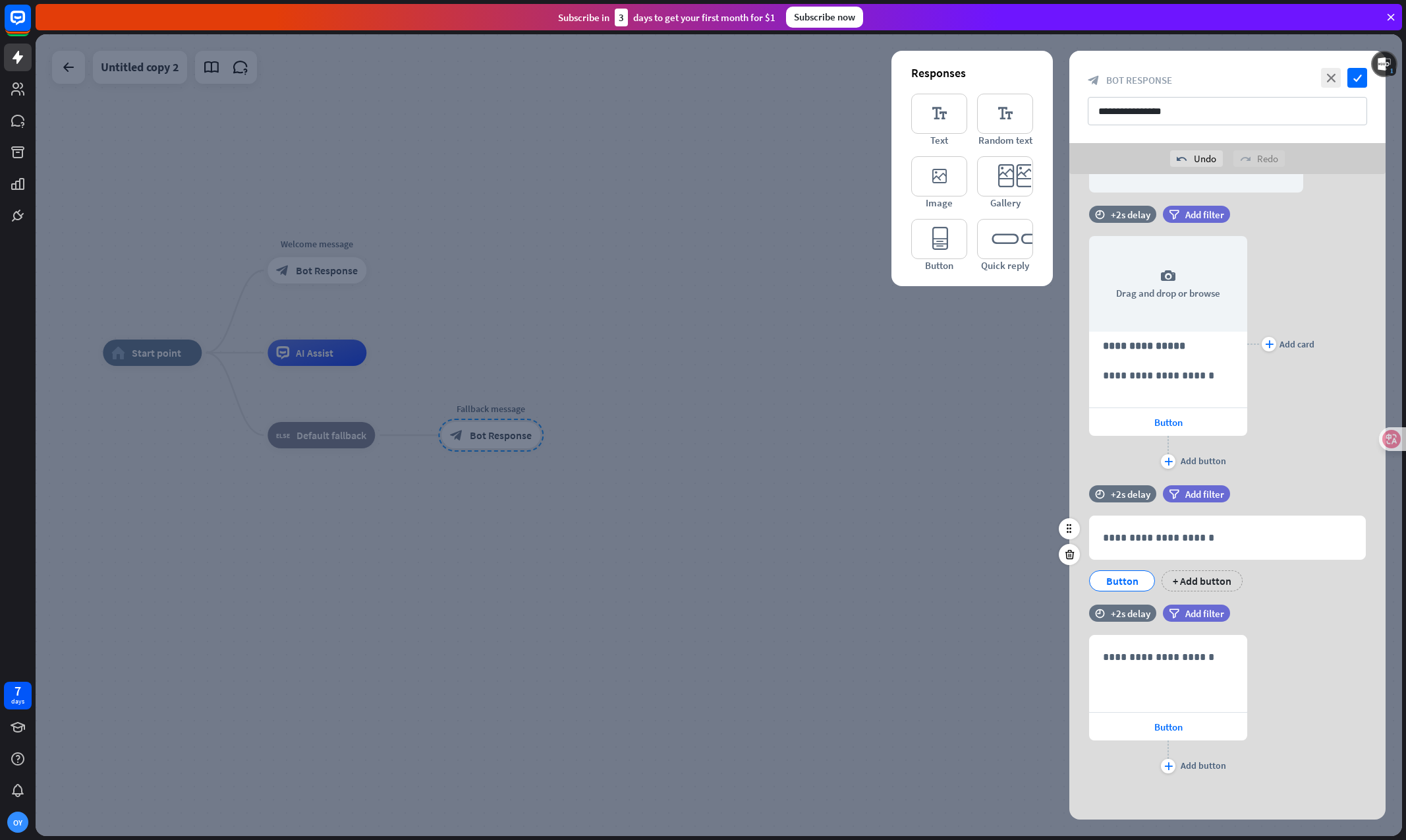
click at [1187, 501] on div "filter Add filter" at bounding box center [1230, 500] width 133 height 31
click at [1187, 490] on span "Add filter" at bounding box center [1204, 494] width 38 height 13
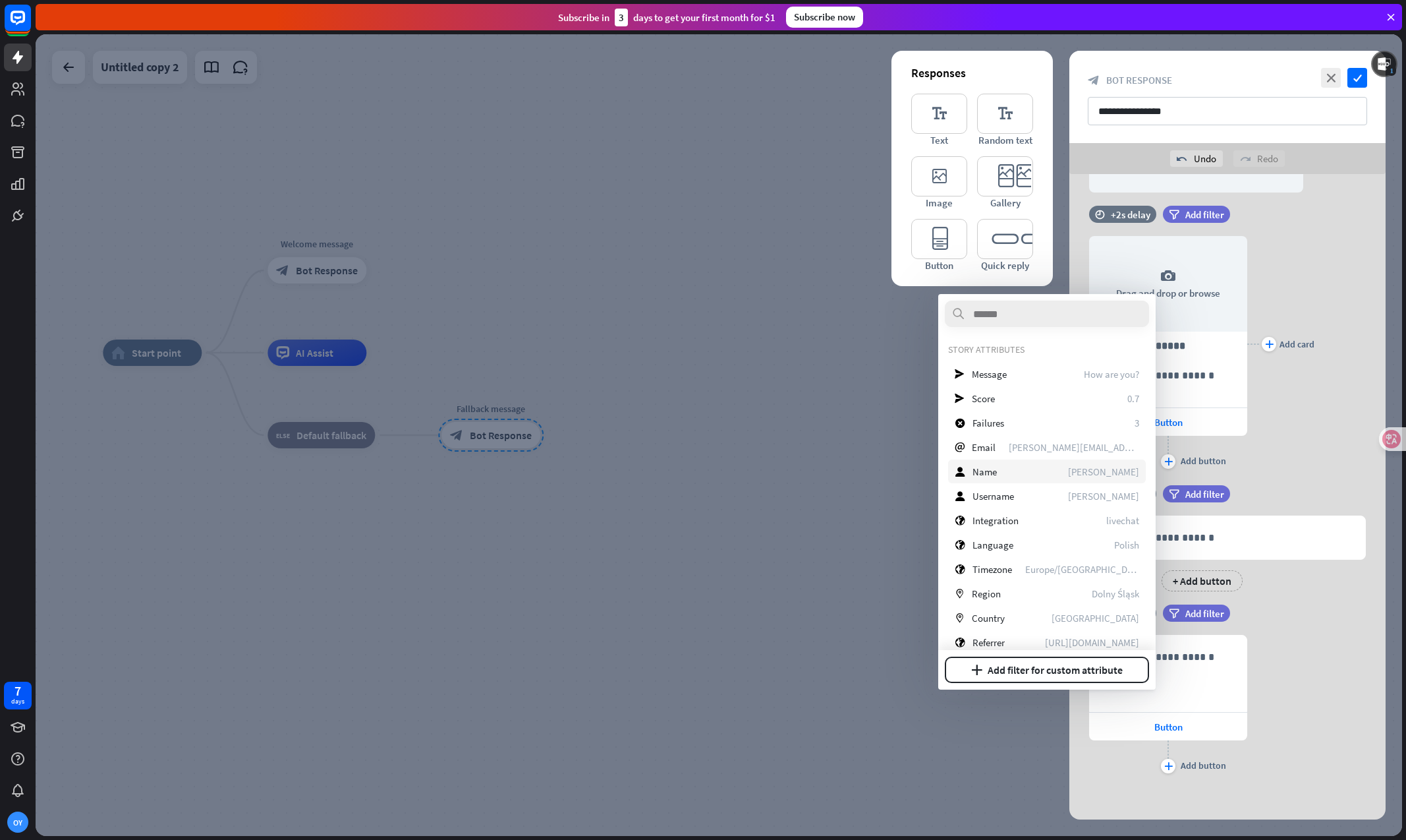
click at [1068, 474] on div "user Name [PERSON_NAME]" at bounding box center [1047, 471] width 198 height 24
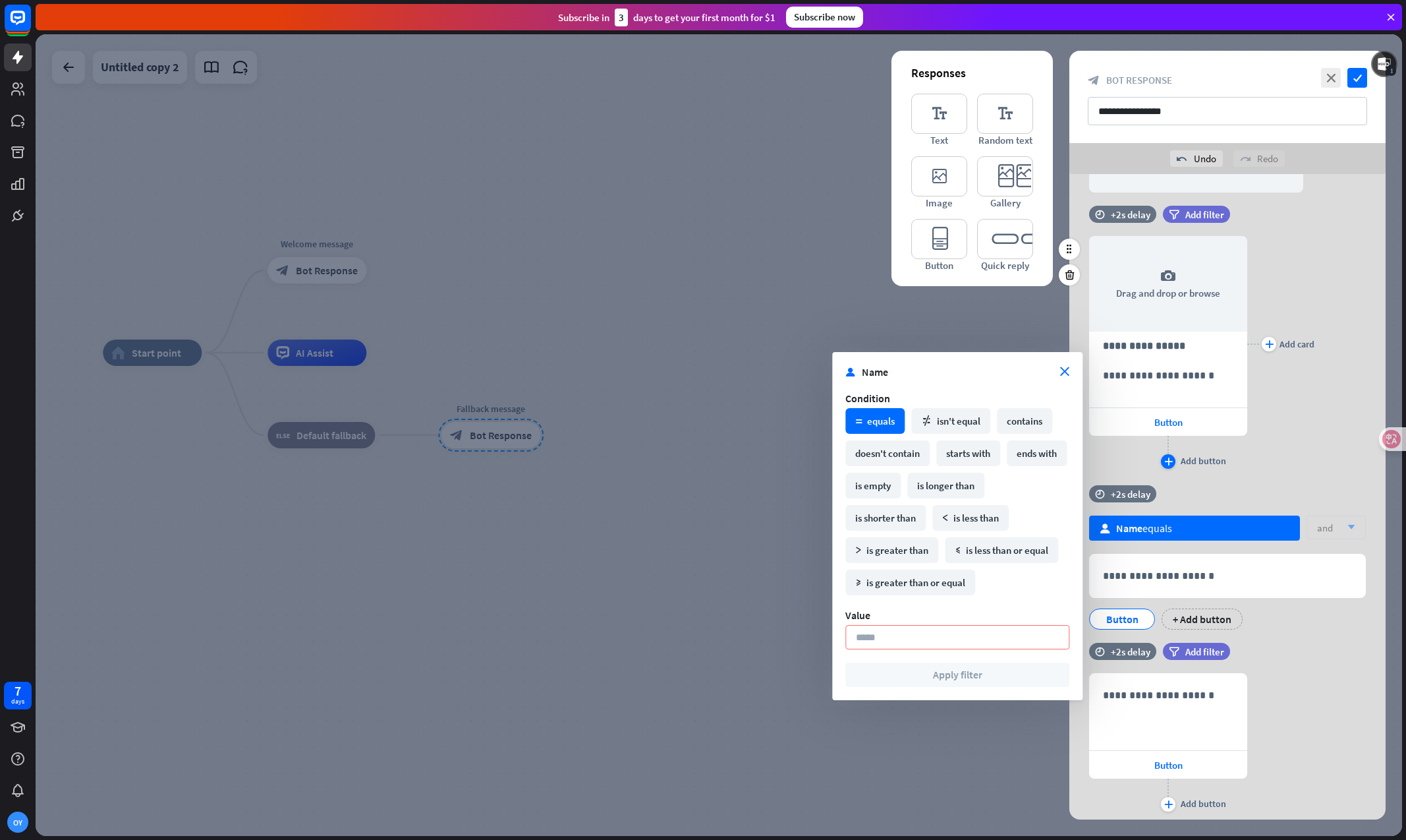
click at [1167, 458] on icon "plus" at bounding box center [1168, 461] width 9 height 8
